Goal: Information Seeking & Learning: Learn about a topic

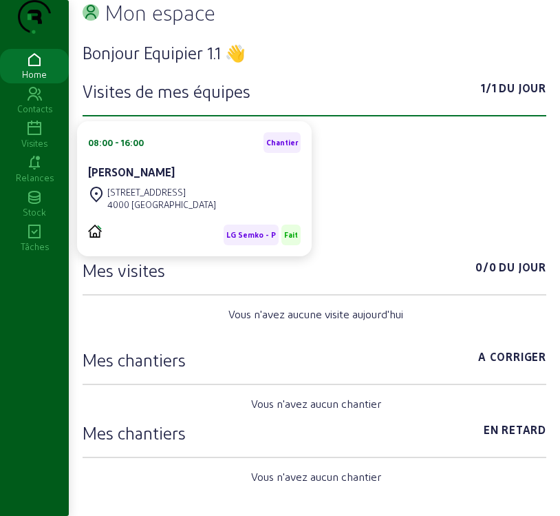
click at [43, 137] on icon at bounding box center [34, 128] width 69 height 17
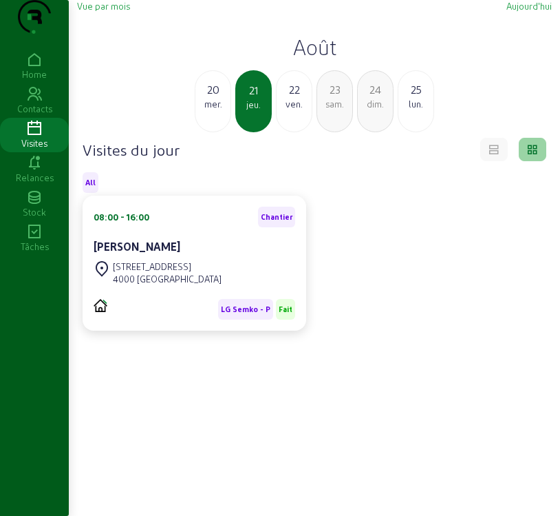
click at [105, 11] on span "Vue par mois" at bounding box center [103, 6] width 53 height 10
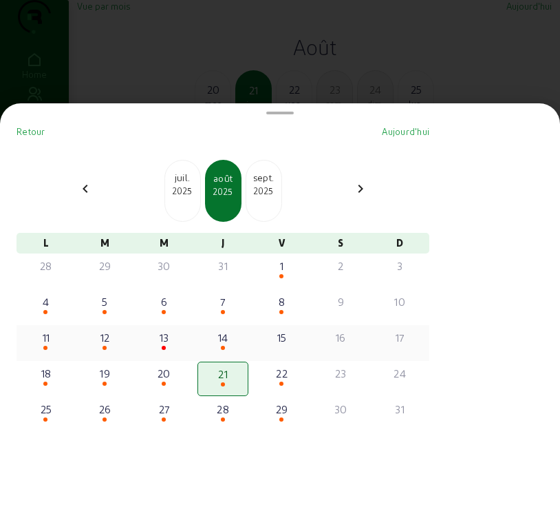
click at [116, 346] on div "12" at bounding box center [105, 337] width 48 height 17
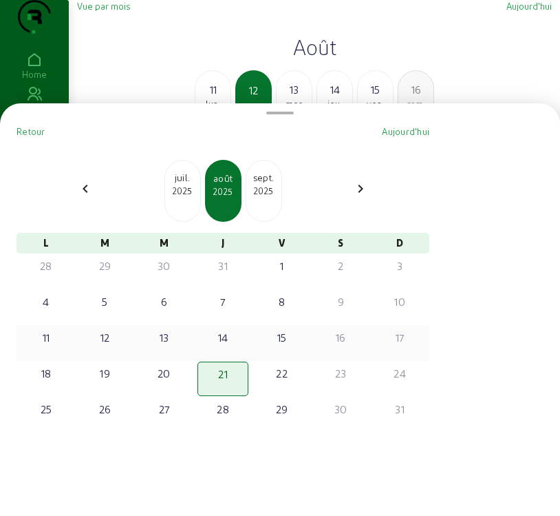
click at [116, 346] on div "12" at bounding box center [105, 337] width 48 height 17
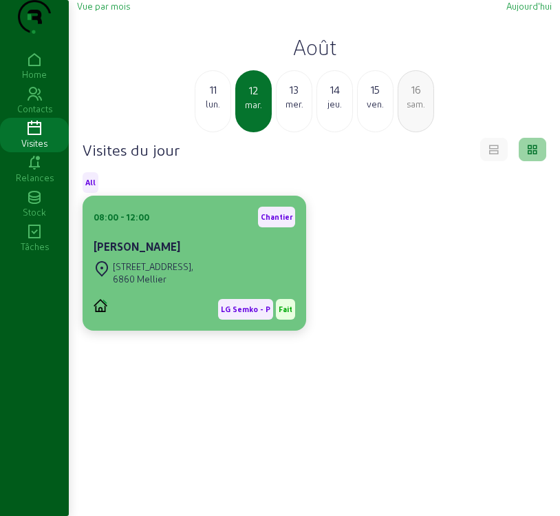
click at [176, 319] on div "[PERSON_NAME] - P Fait" at bounding box center [195, 309] width 202 height 21
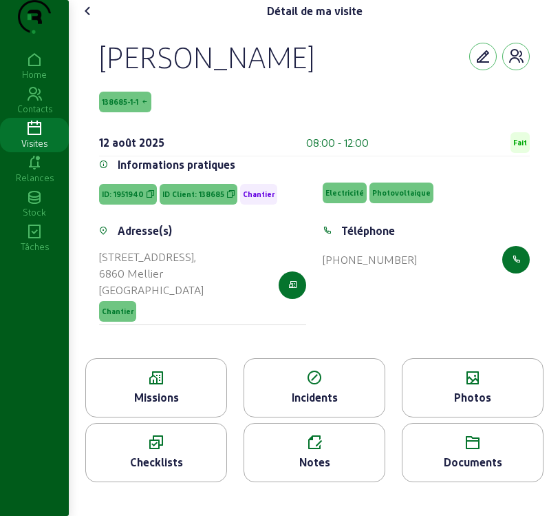
click at [465, 406] on div "Photos" at bounding box center [473, 397] width 140 height 17
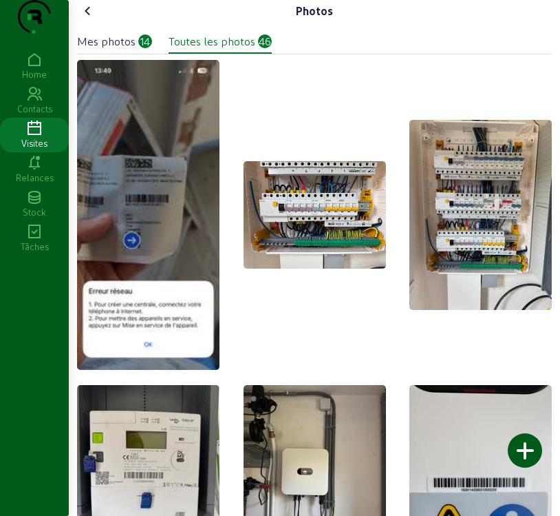
click at [104, 50] on div "Mes photos" at bounding box center [106, 41] width 59 height 17
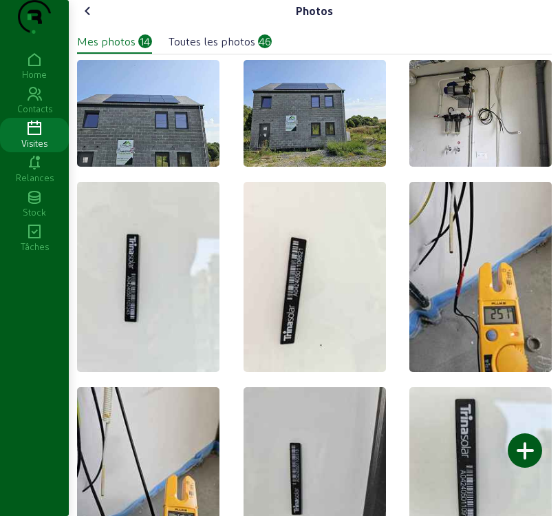
click at [88, 19] on icon at bounding box center [88, 11] width 17 height 17
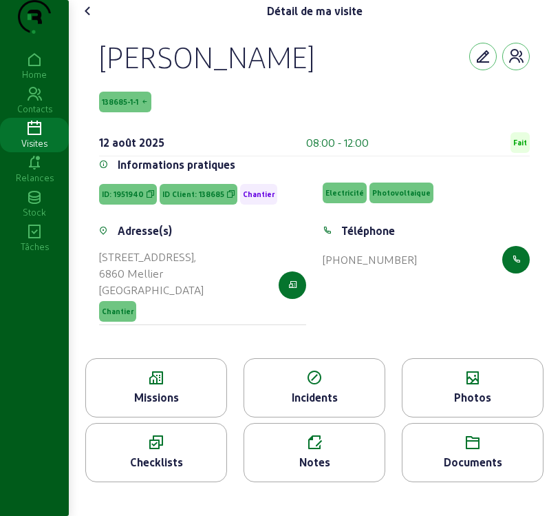
click at [198, 406] on div "Missions" at bounding box center [156, 397] width 140 height 17
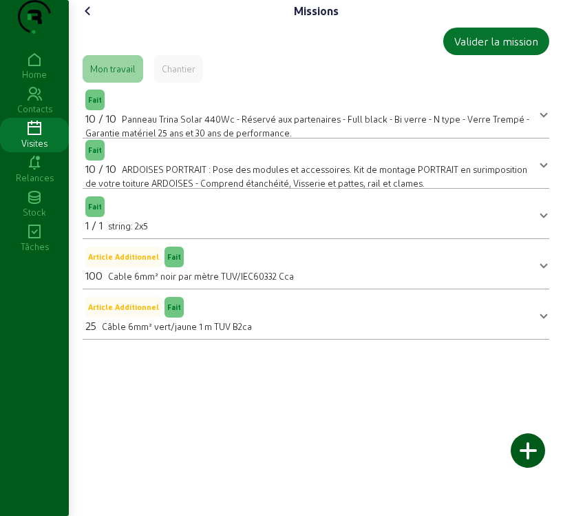
click at [90, 19] on icon at bounding box center [88, 11] width 17 height 17
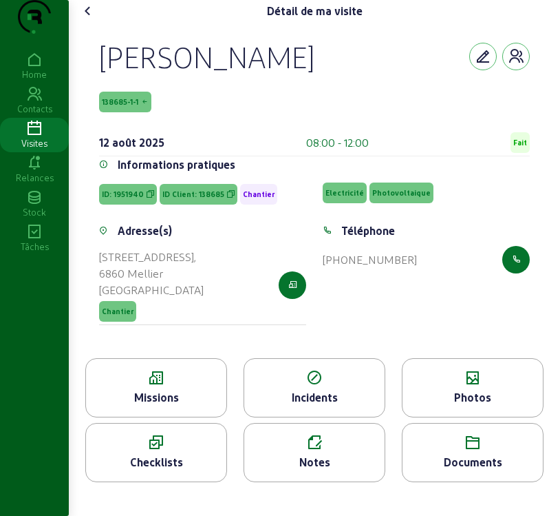
click at [113, 107] on span "138685-1-1" at bounding box center [120, 102] width 36 height 10
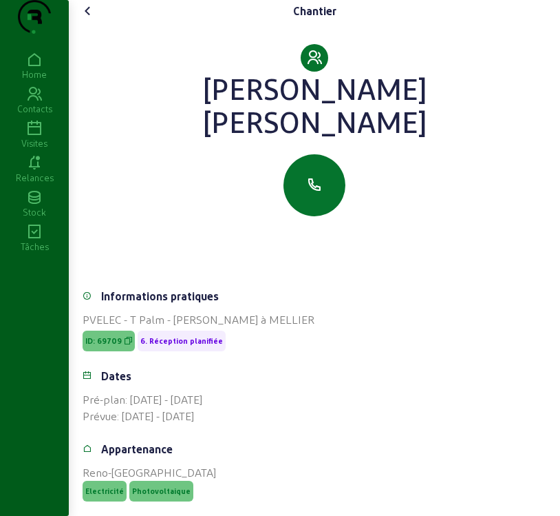
click at [87, 19] on icon at bounding box center [88, 11] width 17 height 17
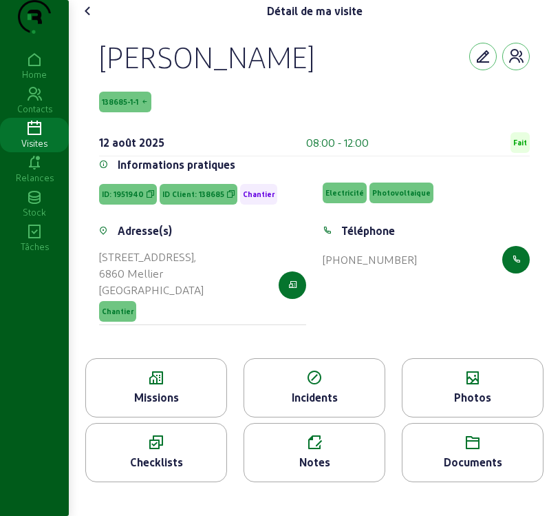
click at [465, 386] on icon at bounding box center [473, 378] width 140 height 17
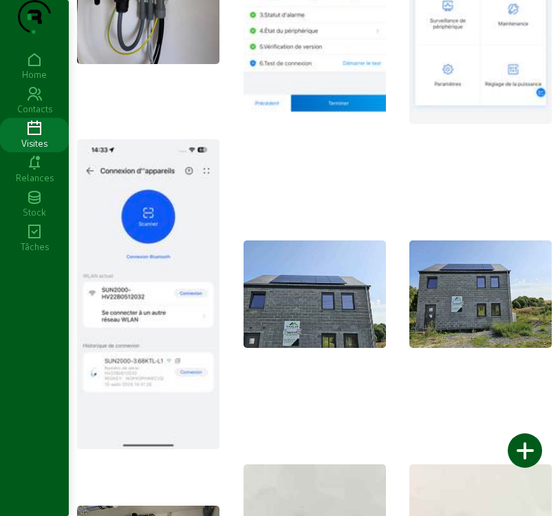
scroll to position [1308, 0]
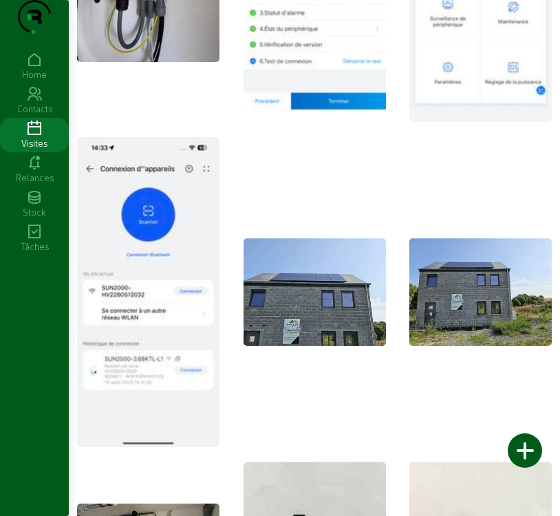
click at [463, 312] on img at bounding box center [481, 291] width 143 height 107
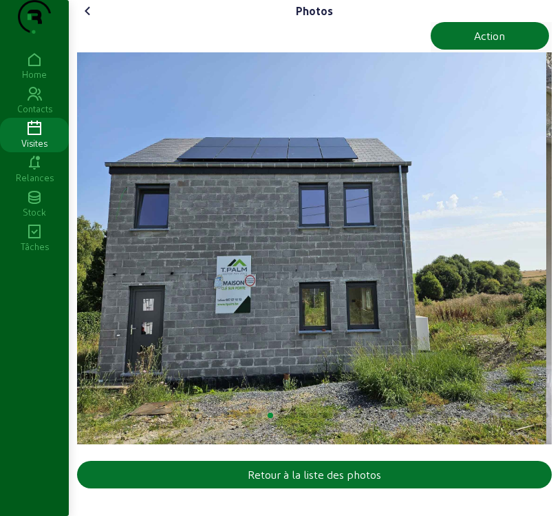
scroll to position [0, 0]
